Goal: Task Accomplishment & Management: Complete application form

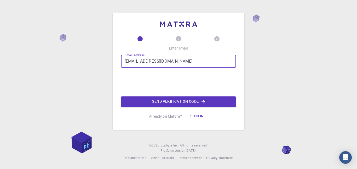
type input "[EMAIL_ADDRESS][DOMAIN_NAME]"
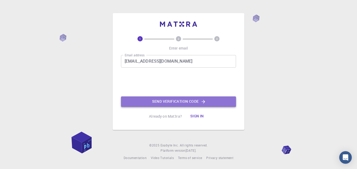
click at [207, 101] on button "Send verification code" at bounding box center [178, 101] width 115 height 10
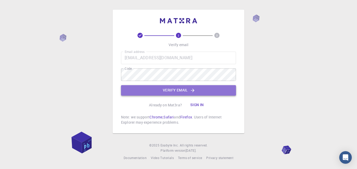
click at [182, 91] on button "Verify email" at bounding box center [178, 90] width 115 height 10
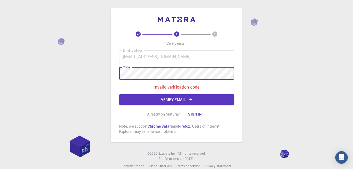
click at [97, 76] on div "2 3 Verify email Email address [EMAIL_ADDRESS][DOMAIN_NAME] Email address Code …" at bounding box center [176, 88] width 353 height 177
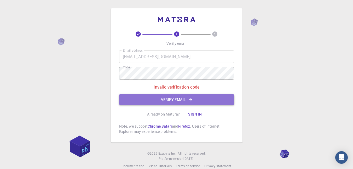
click at [182, 99] on button "Verify email" at bounding box center [176, 99] width 115 height 10
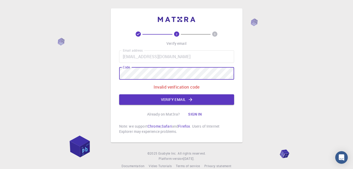
scroll to position [9, 0]
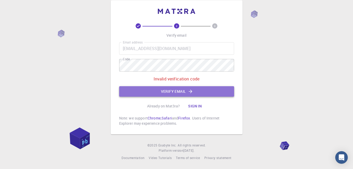
click at [171, 90] on button "Verify email" at bounding box center [176, 91] width 115 height 10
